Goal: Task Accomplishment & Management: Use online tool/utility

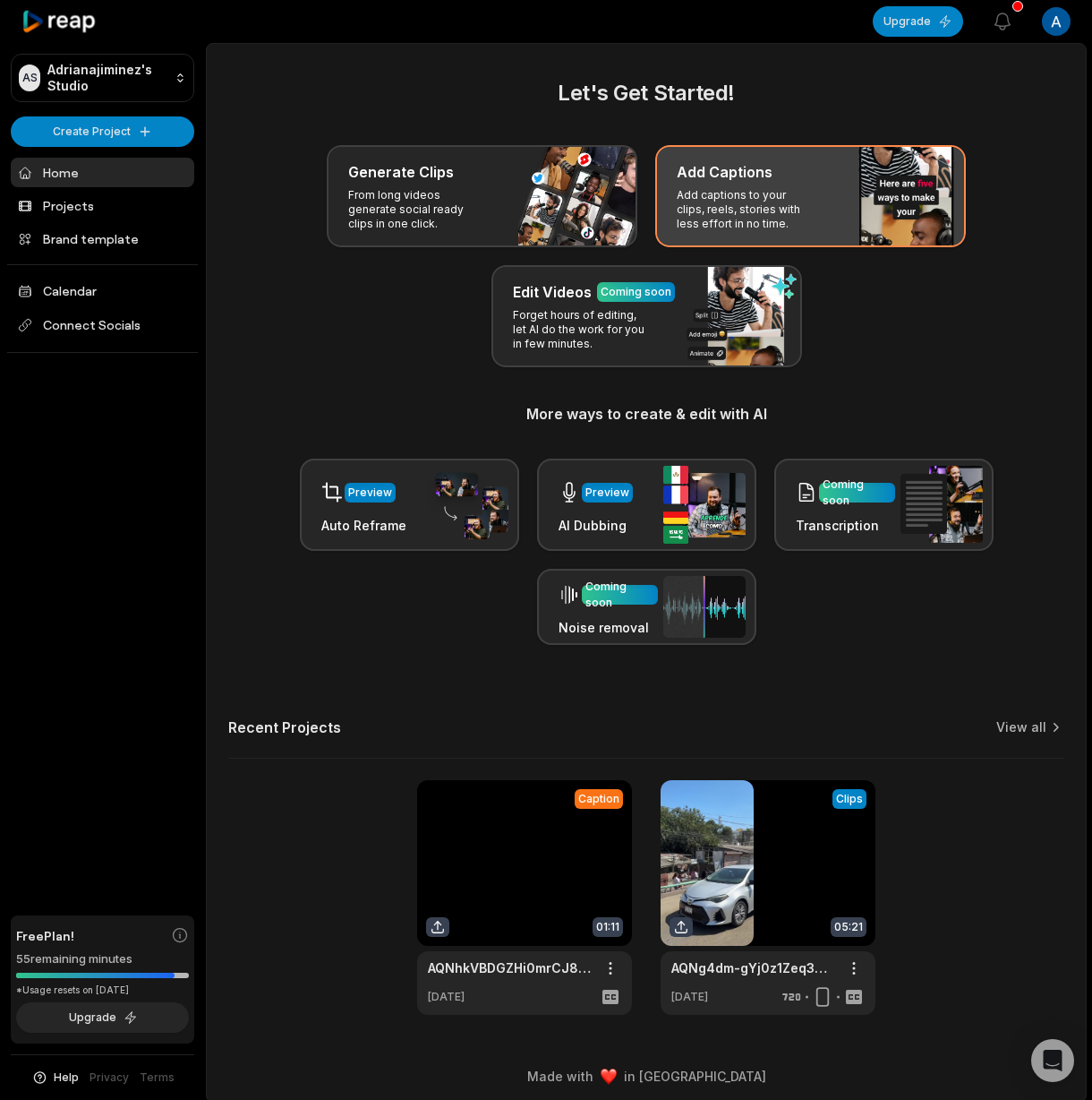
click at [807, 203] on p "Add captions to your clips, reels, stories with less effort in no time." at bounding box center [746, 209] width 139 height 43
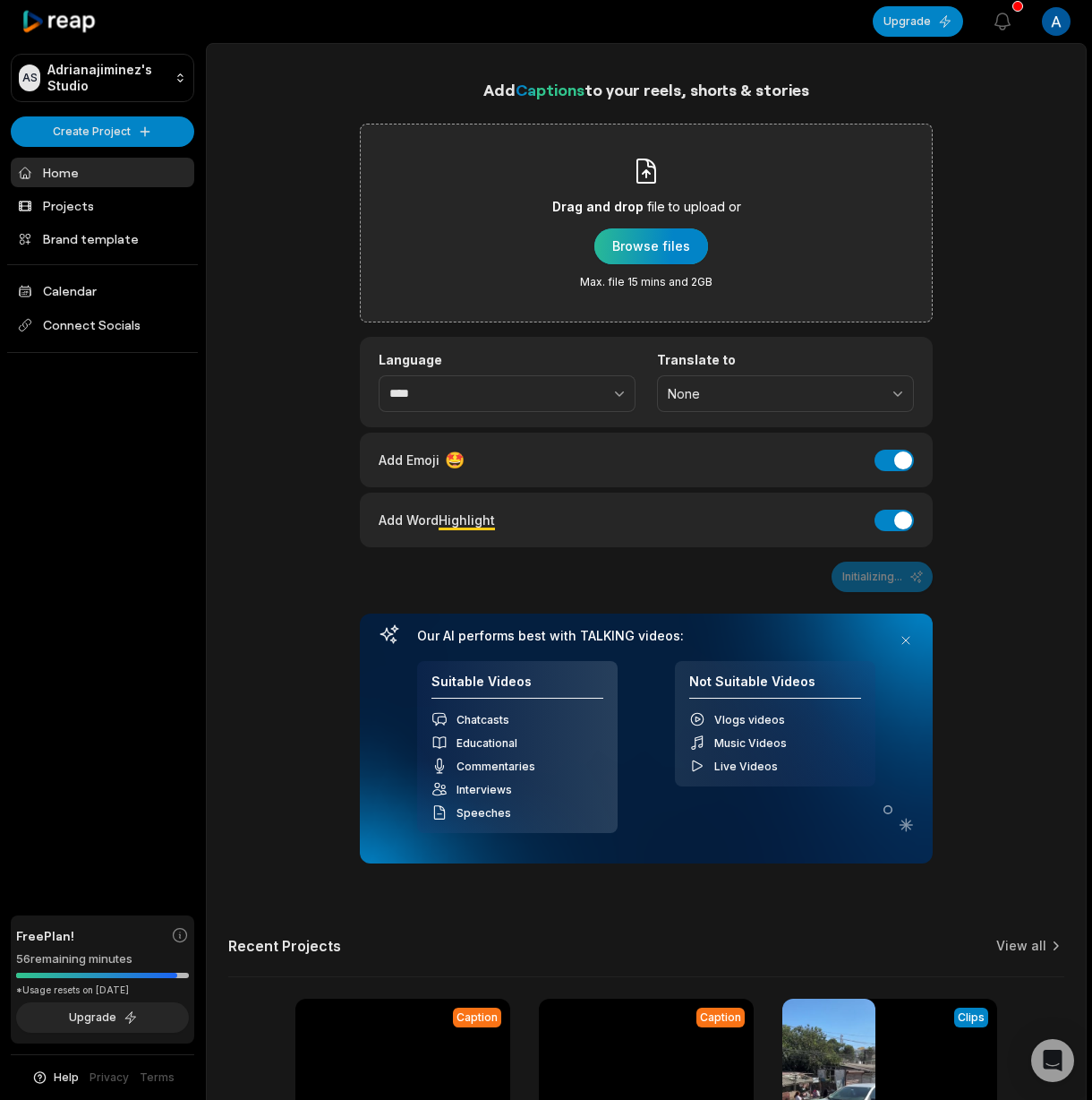
click at [692, 239] on div "button" at bounding box center [651, 246] width 114 height 36
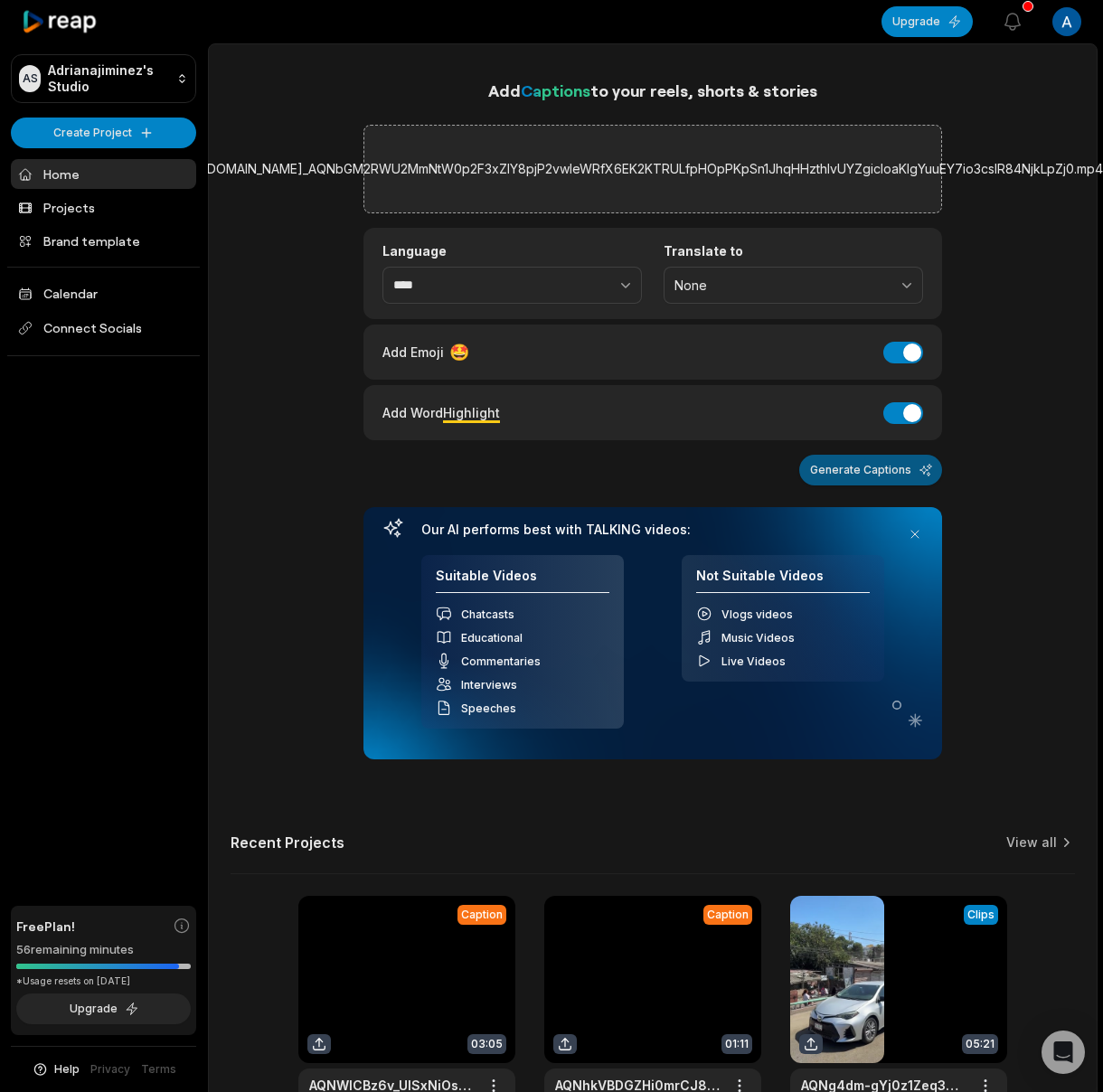
click at [898, 478] on button "Generate Captions" at bounding box center [870, 470] width 142 height 31
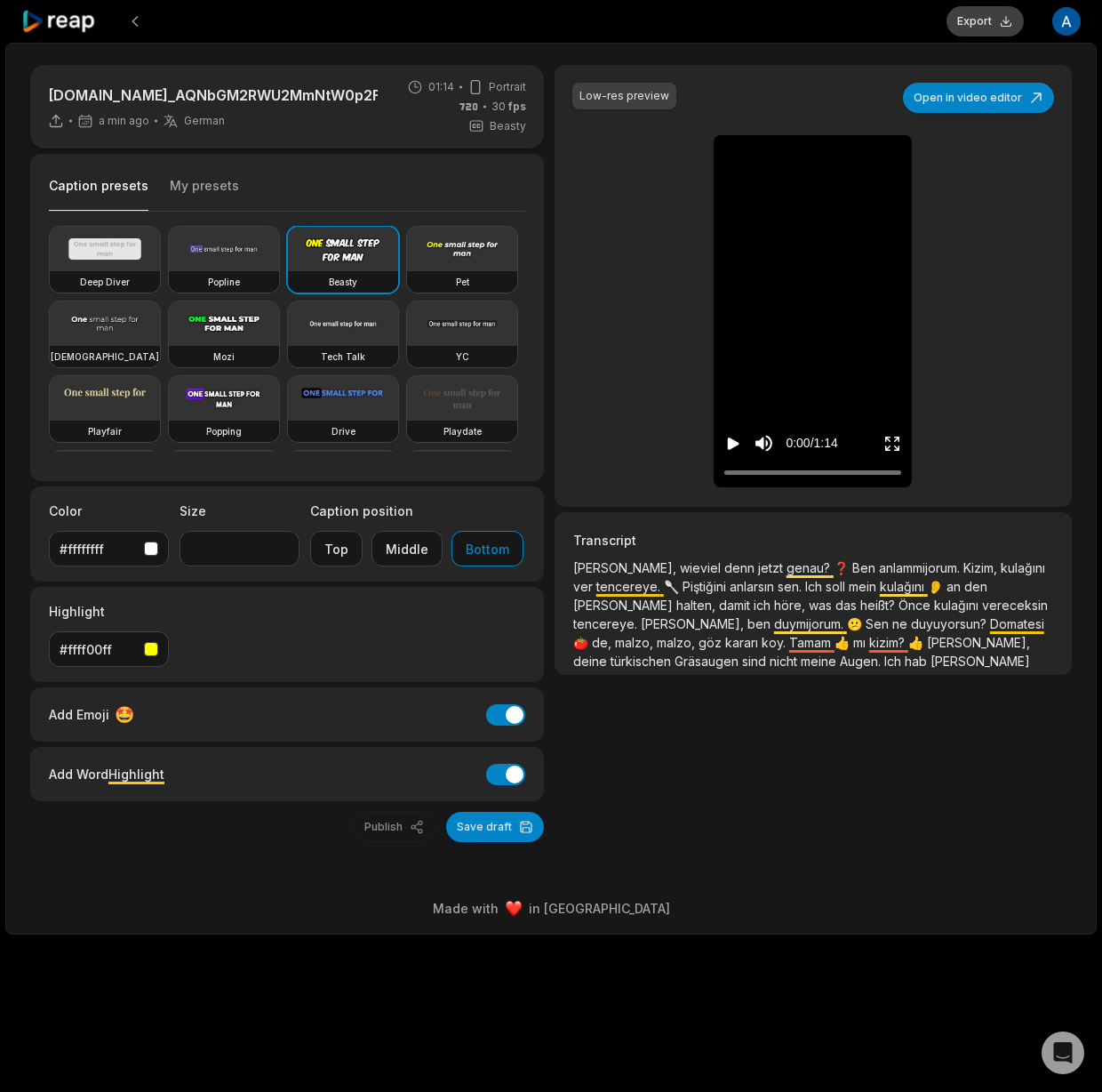
click at [985, 18] on button "Export" at bounding box center [986, 22] width 77 height 30
click at [974, 24] on button "Download" at bounding box center [976, 22] width 96 height 30
click at [55, 10] on icon at bounding box center [59, 22] width 75 height 24
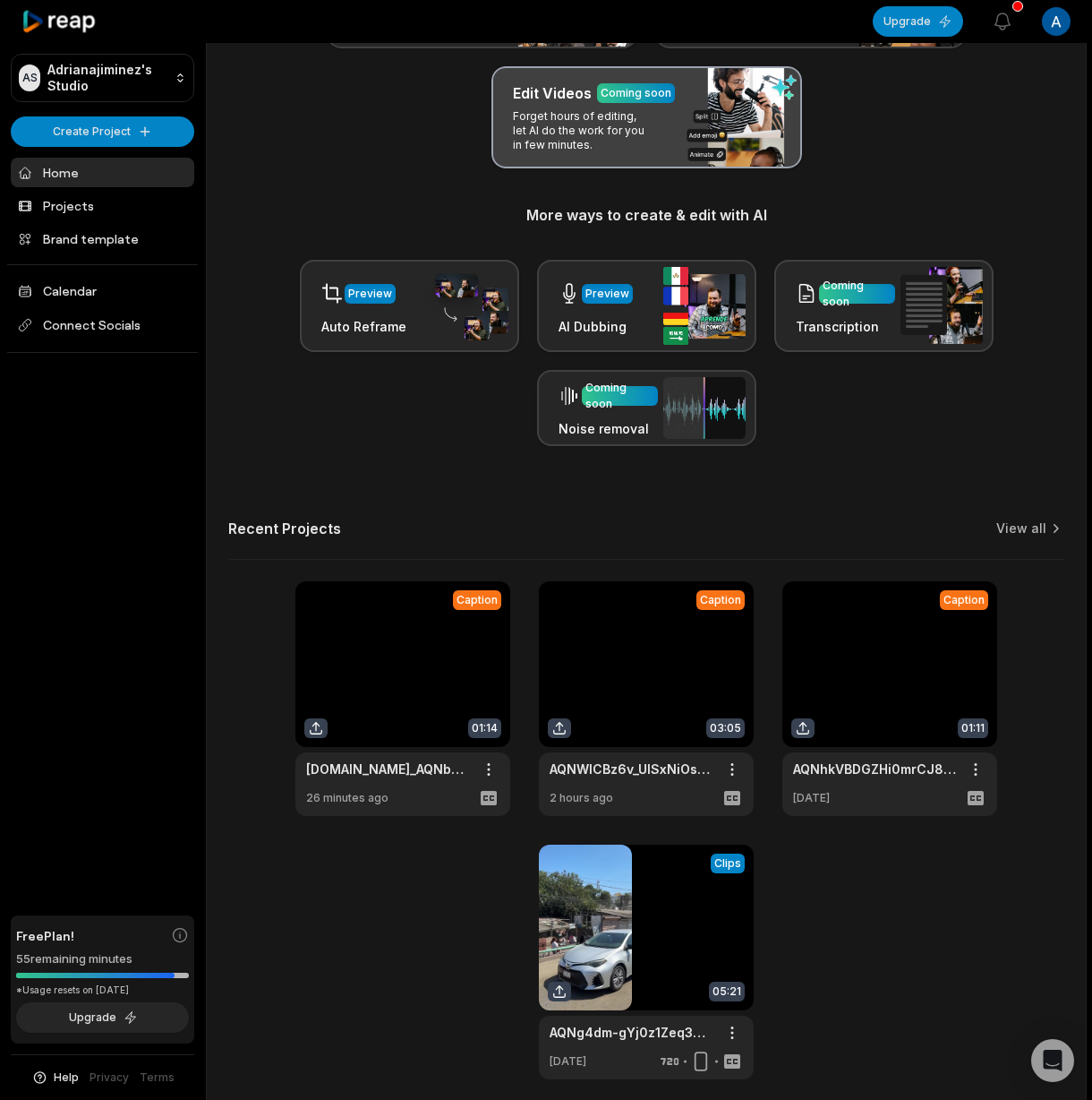
scroll to position [273, 0]
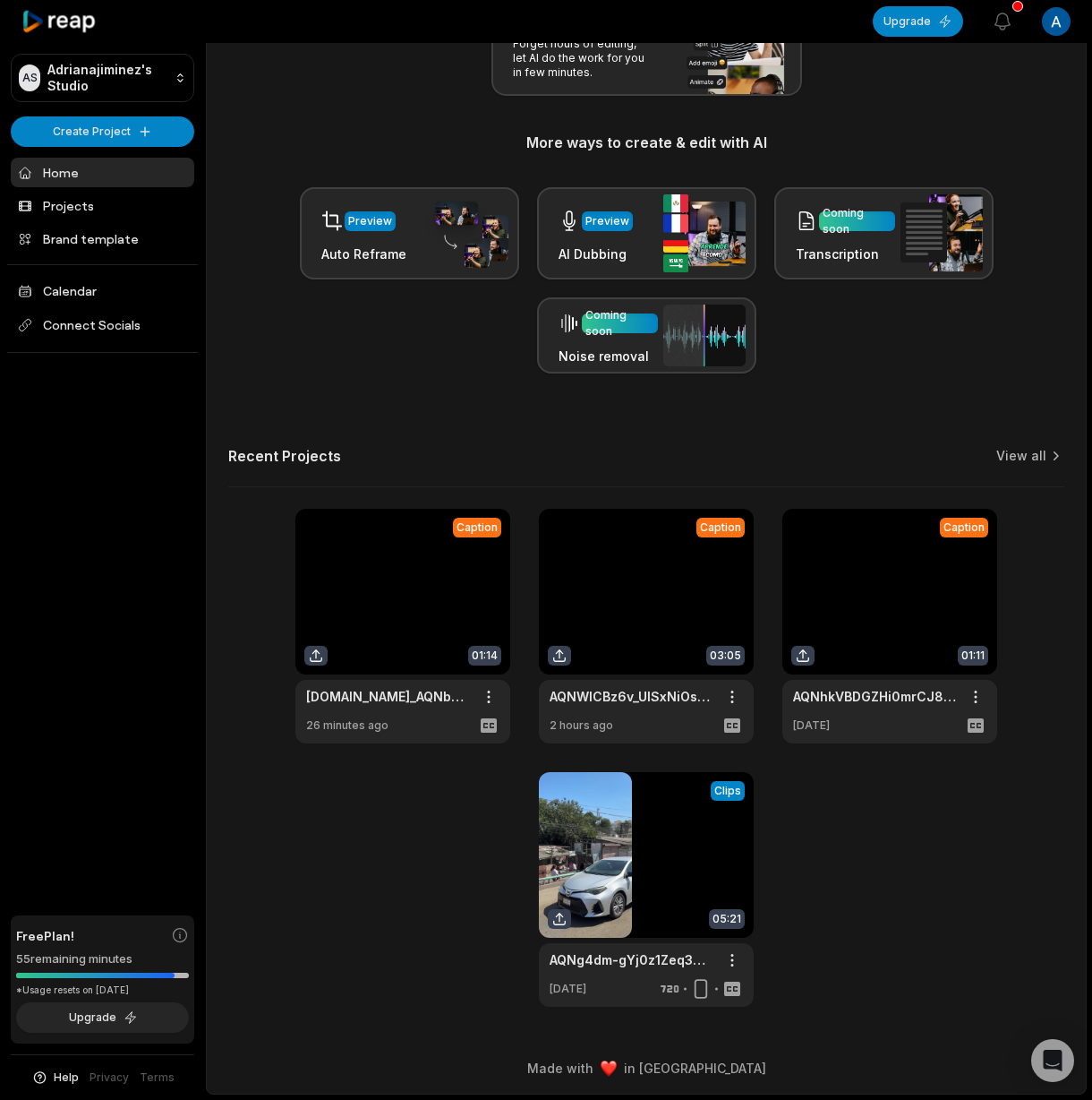
click at [643, 632] on link at bounding box center [646, 626] width 215 height 235
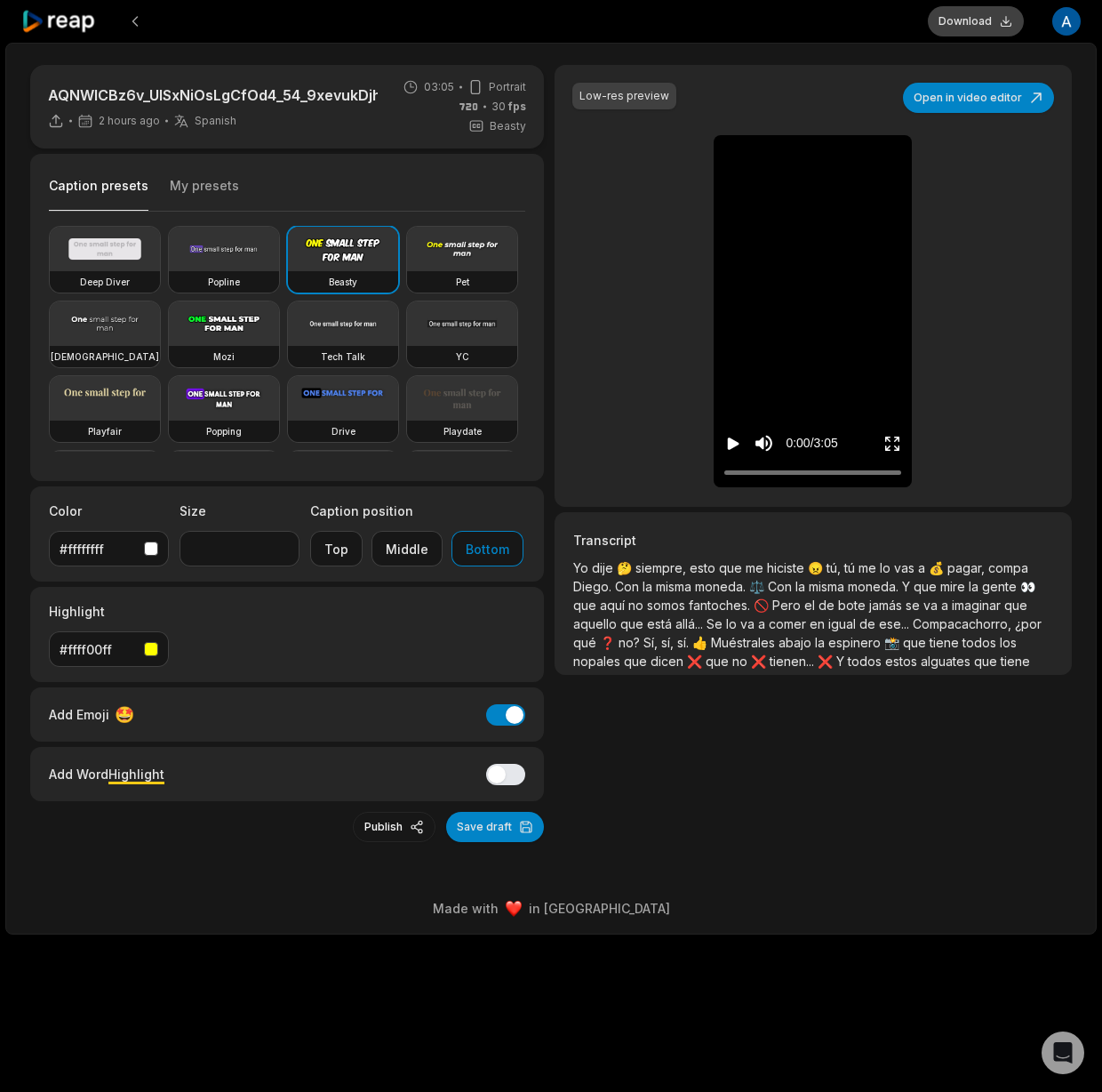
click at [961, 12] on button "Download" at bounding box center [976, 22] width 96 height 30
